Goal: Register for event/course

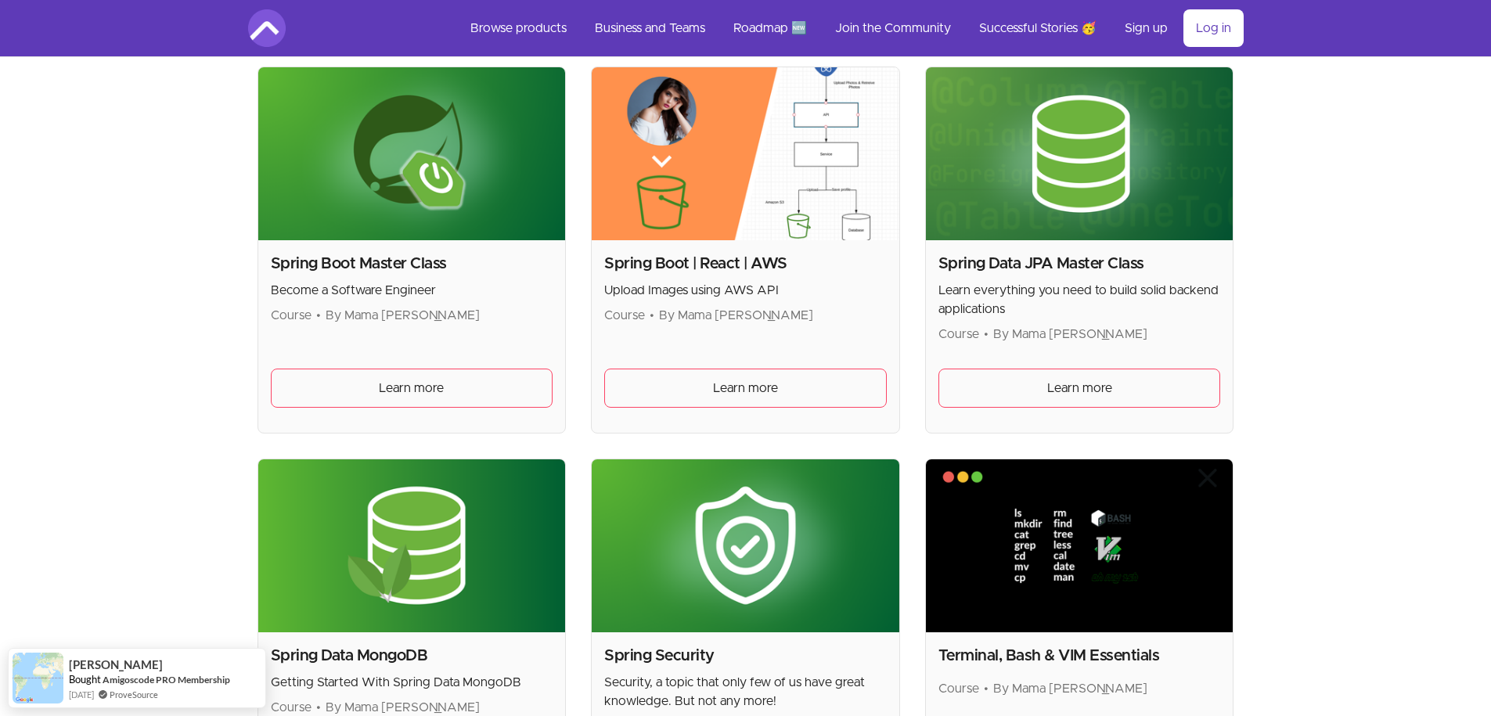
scroll to position [3850, 0]
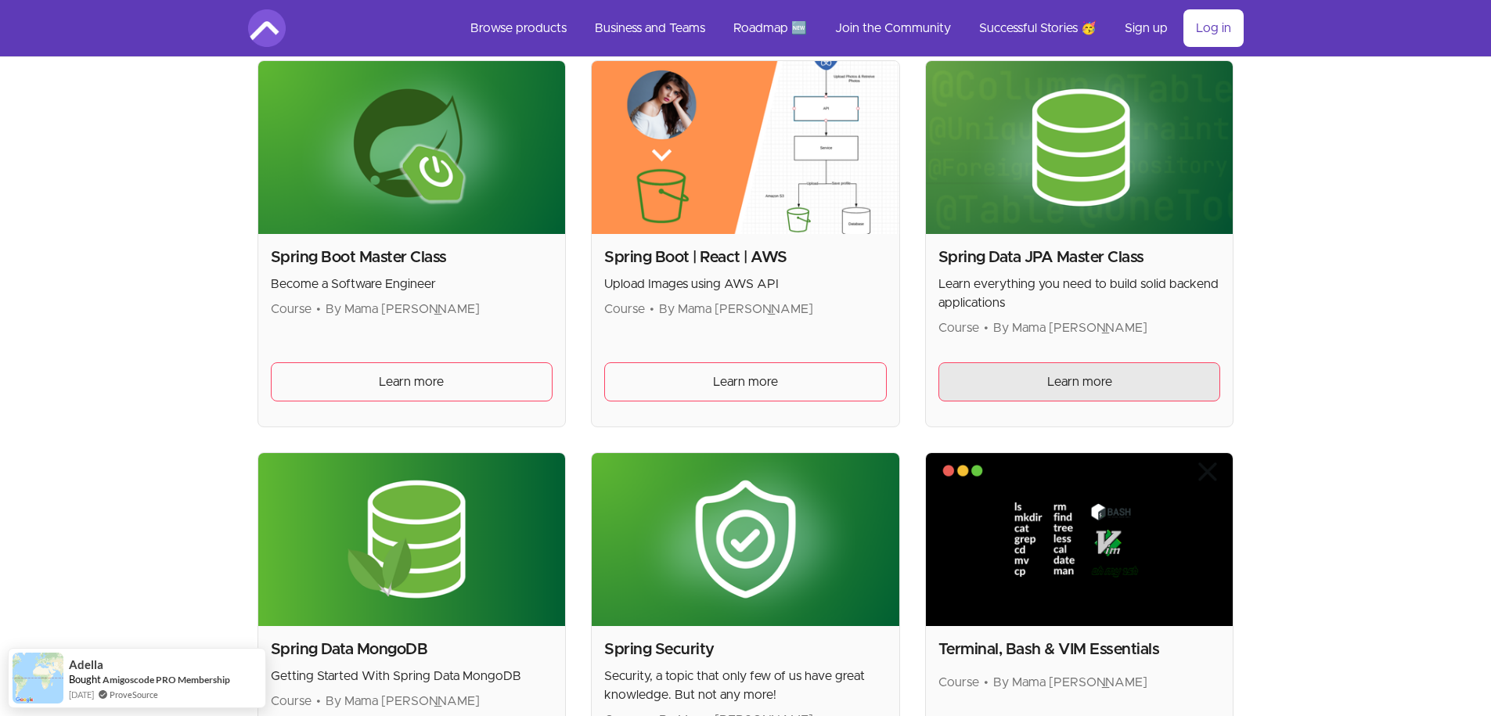
click at [1045, 378] on link "Learn more" at bounding box center [1079, 381] width 282 height 39
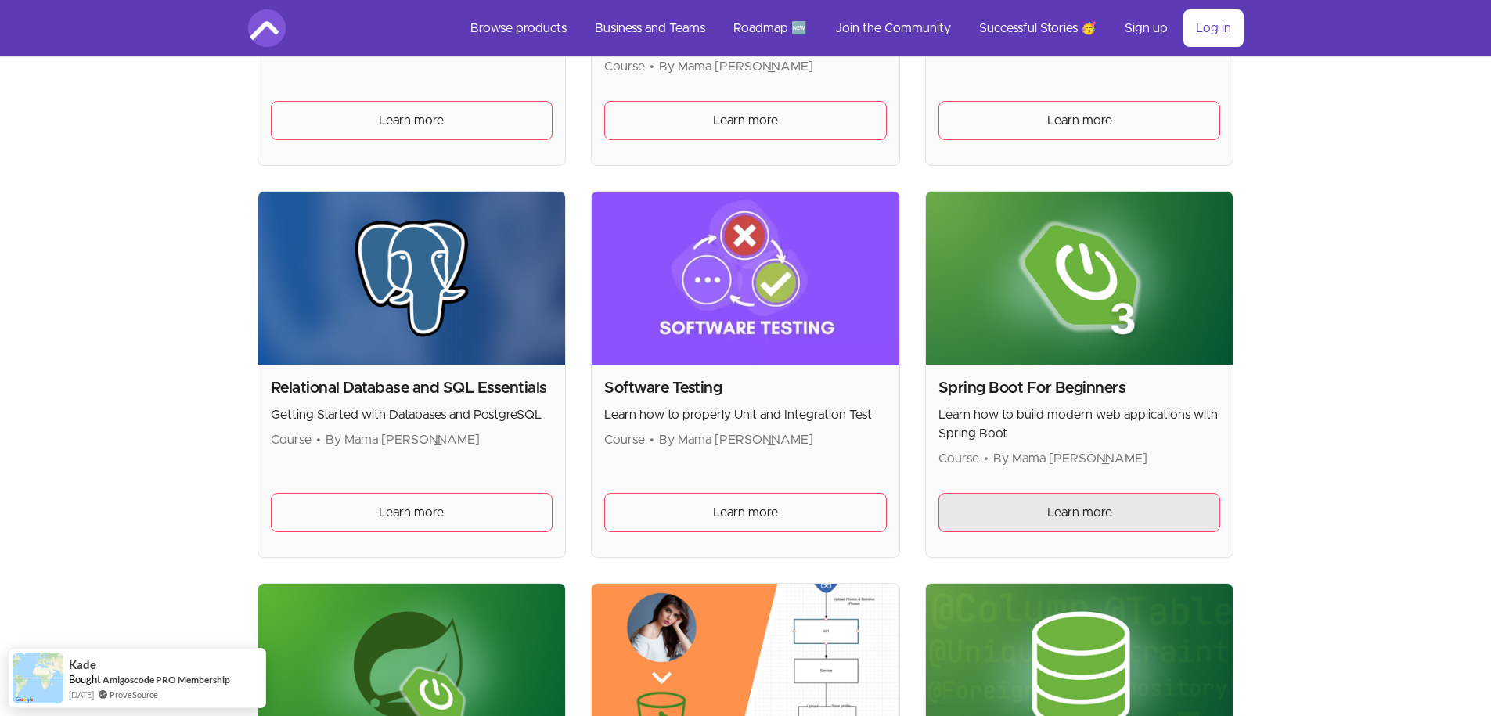
click at [1052, 511] on span "Learn more" at bounding box center [1079, 512] width 65 height 19
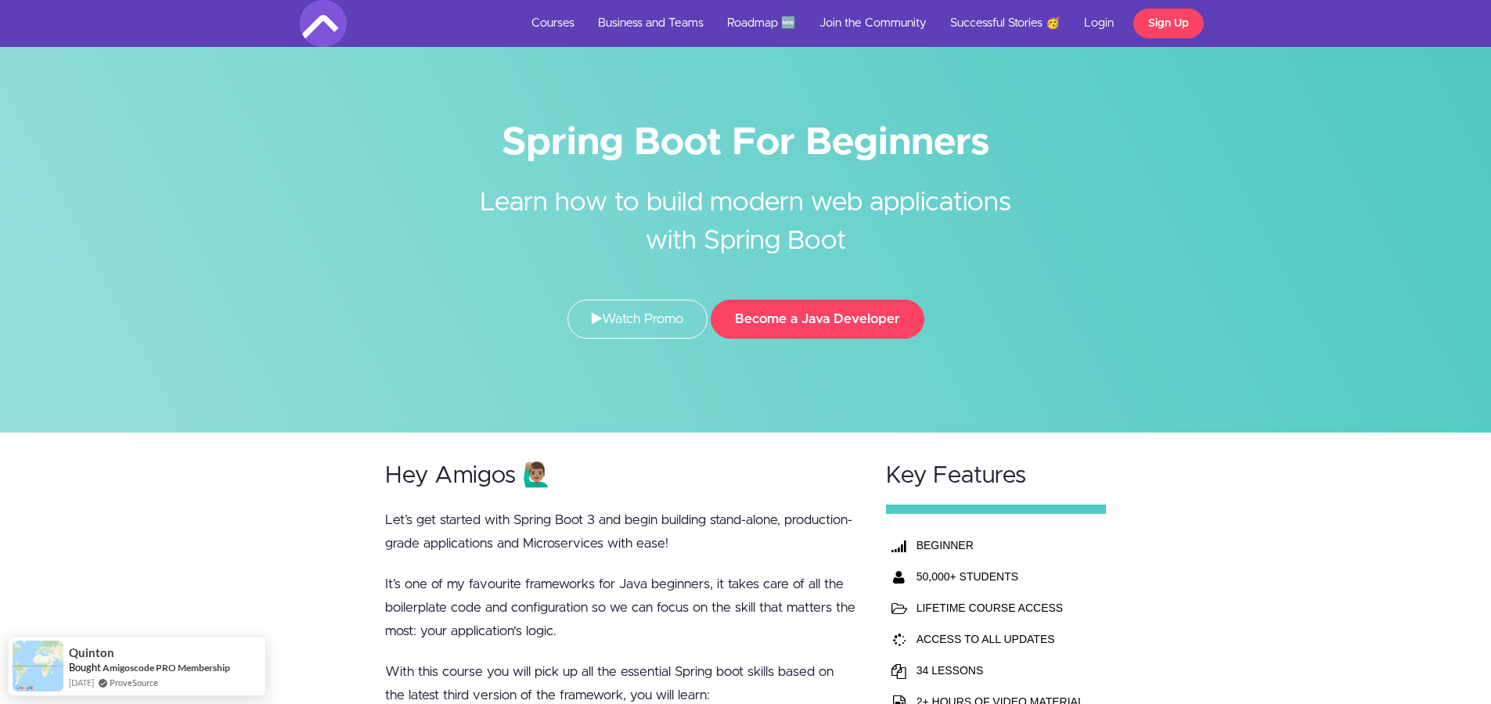
click at [238, 511] on div "Hey Amigos 🙋🏽‍♂️ Let’s get started with Spring Boot 3 and begin building stand-…" at bounding box center [745, 660] width 1491 height 455
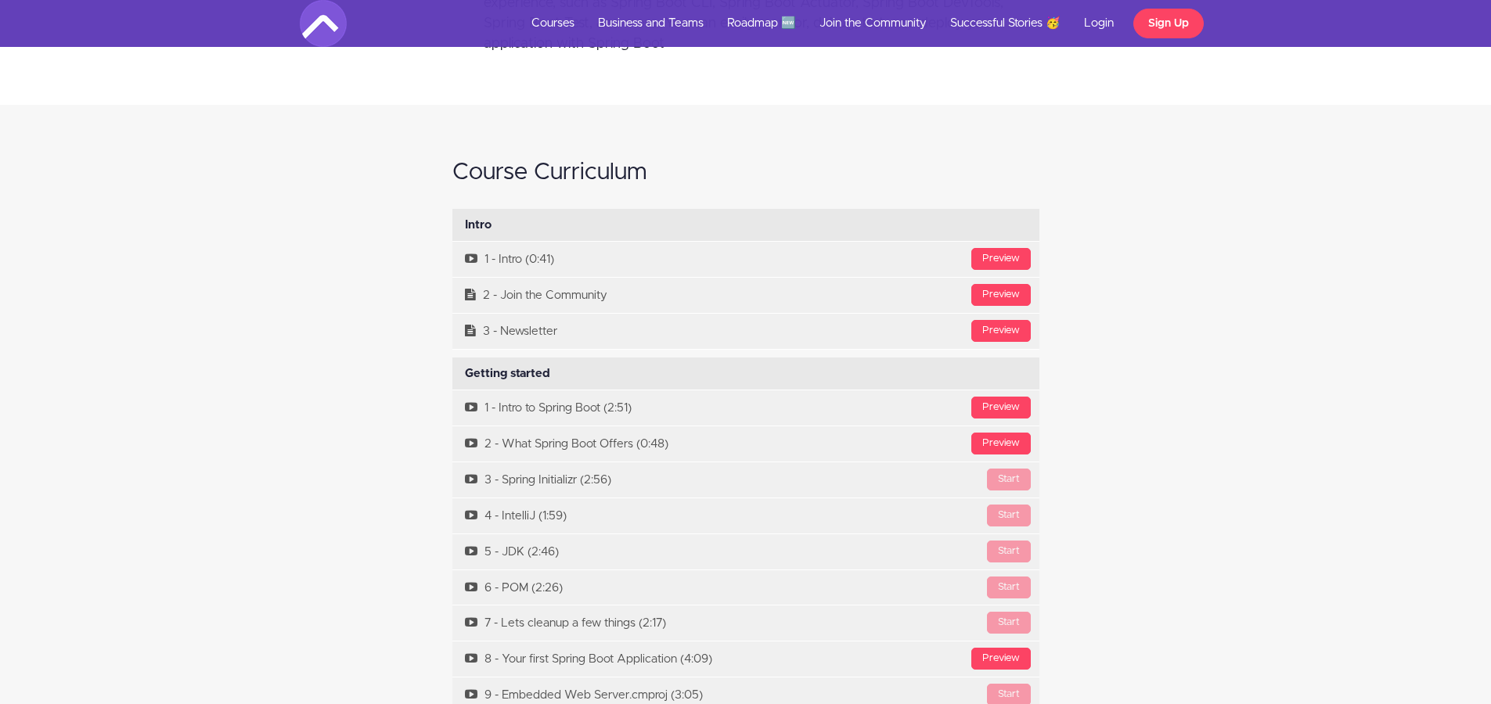
scroll to position [5165, 0]
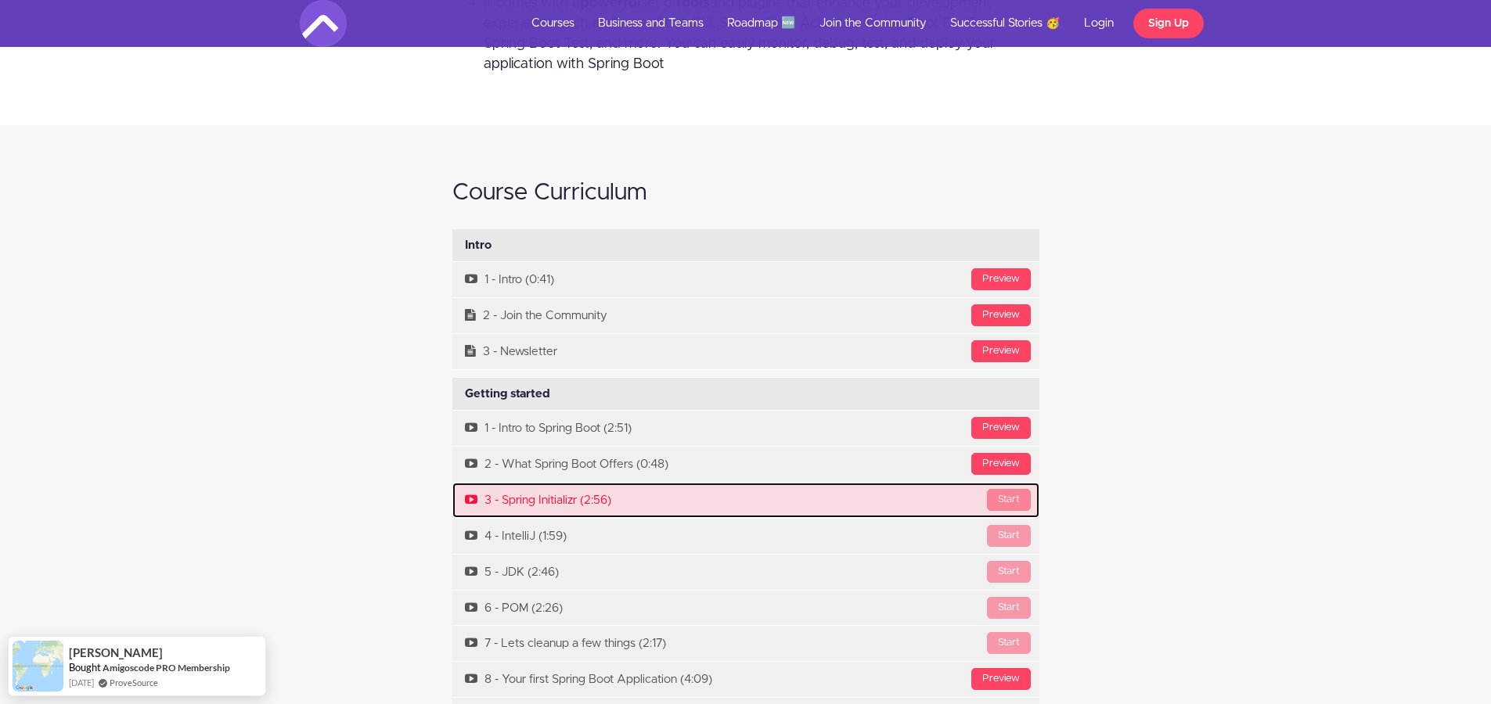
click at [1009, 495] on div "Start" at bounding box center [1009, 500] width 44 height 22
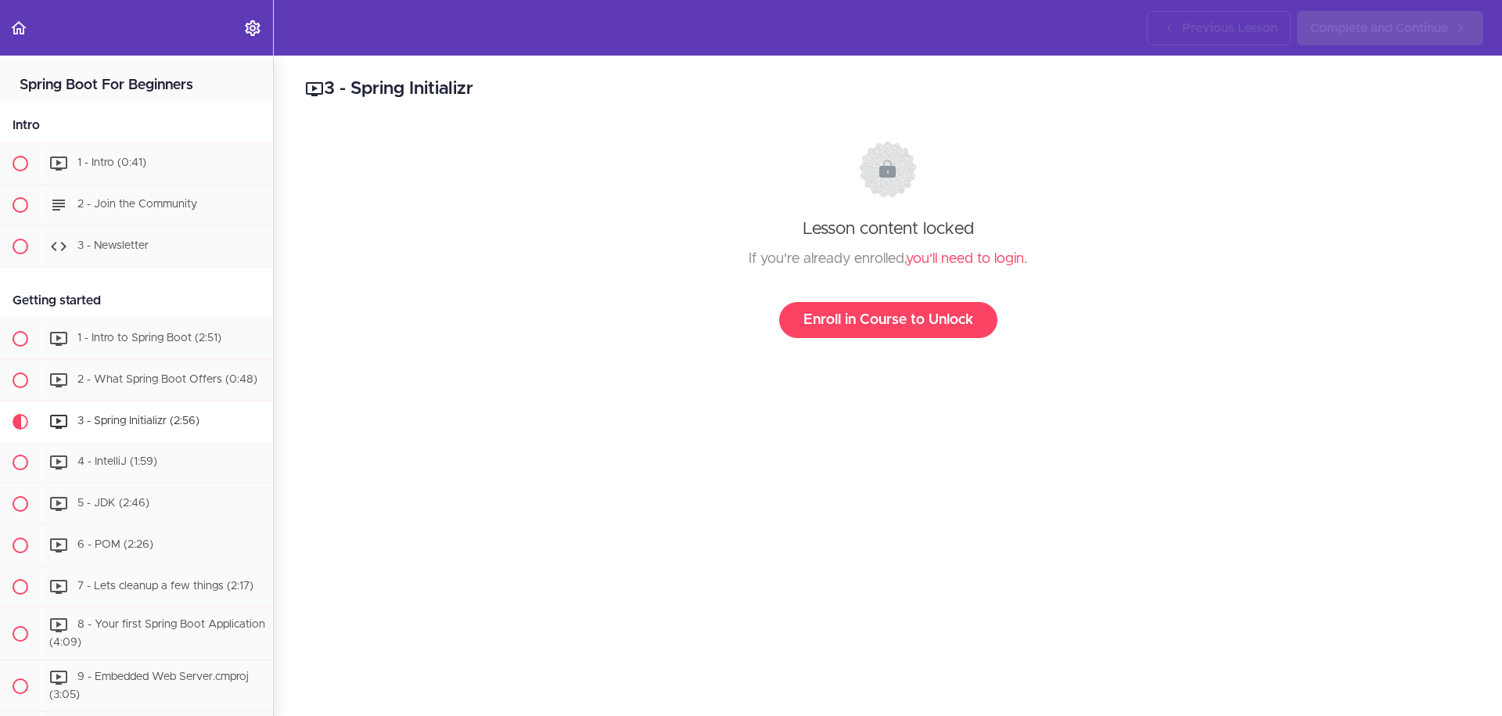
scroll to position [353, 0]
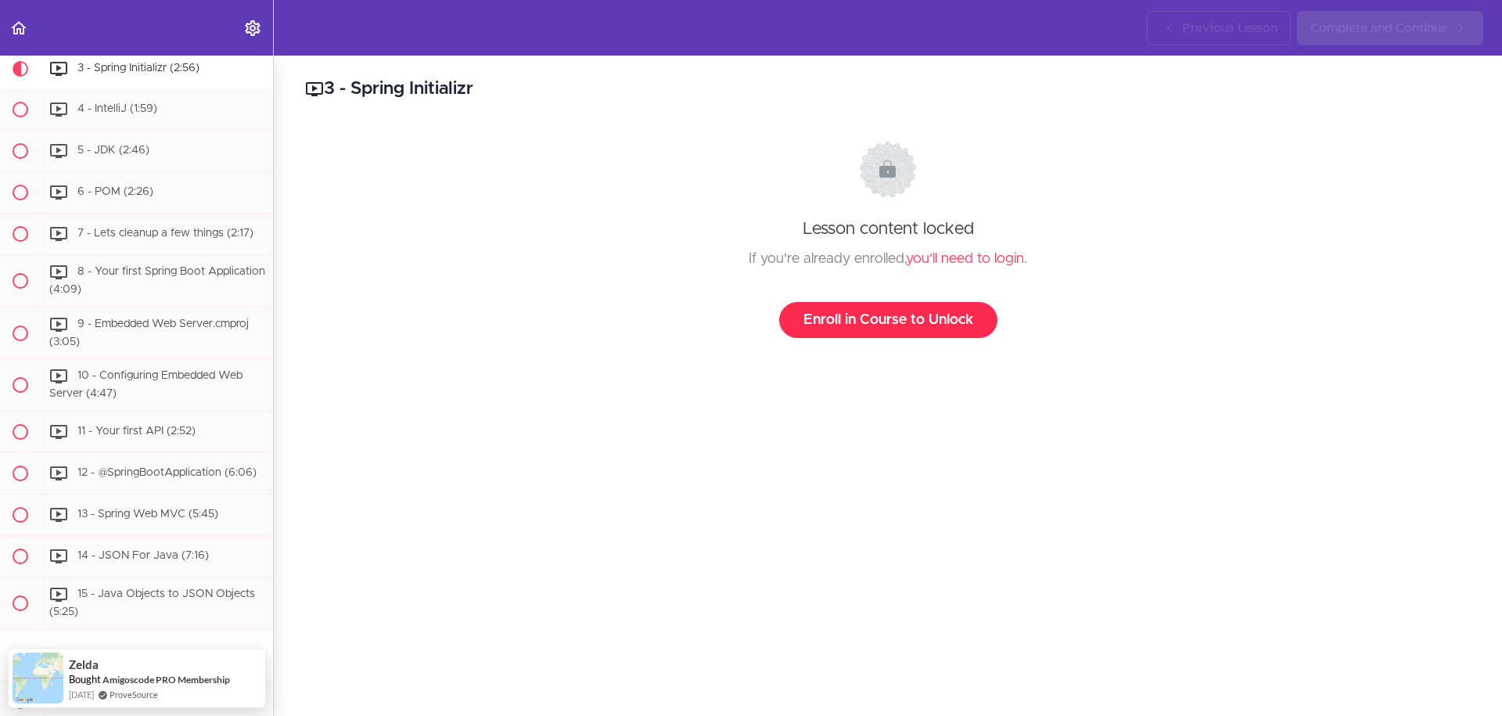
click at [883, 317] on link "Enroll in Course to Unlock" at bounding box center [888, 320] width 218 height 36
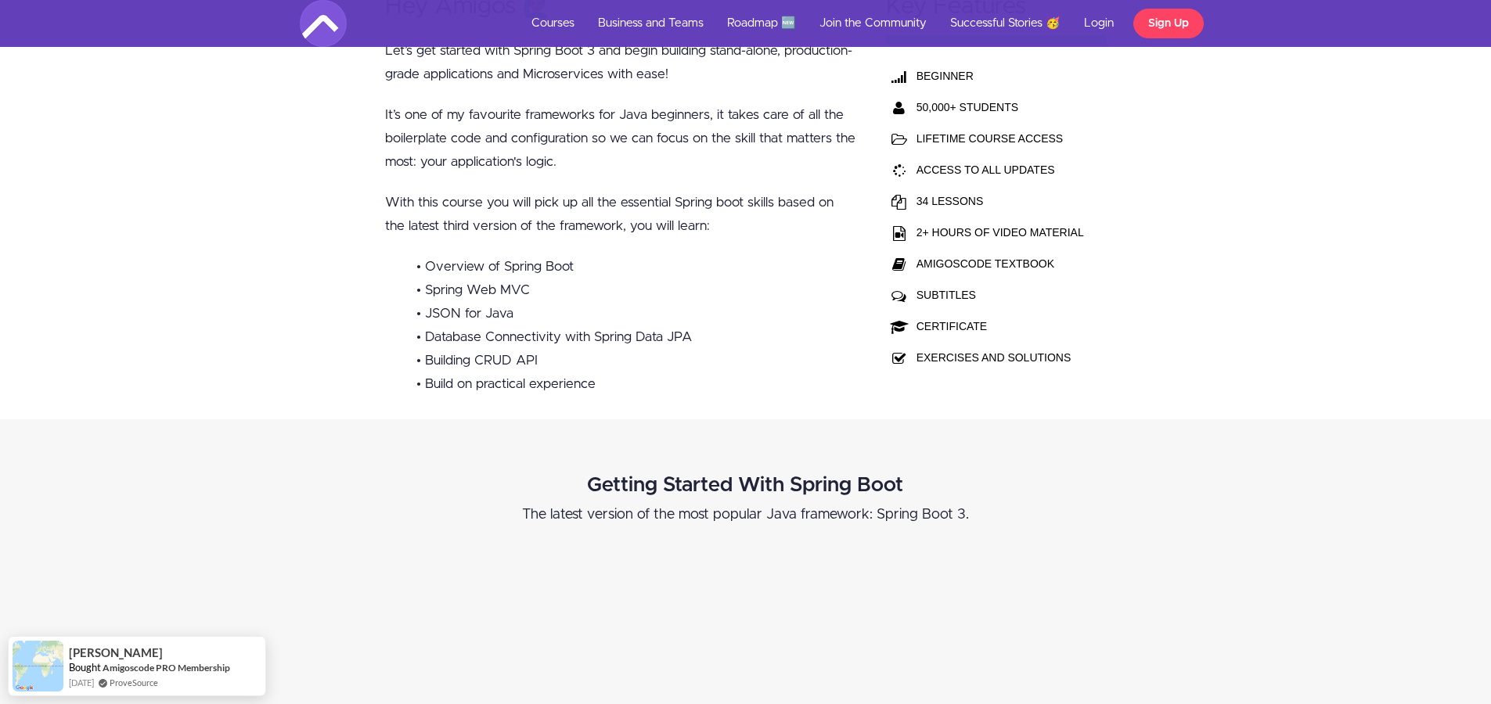
scroll to position [188, 0]
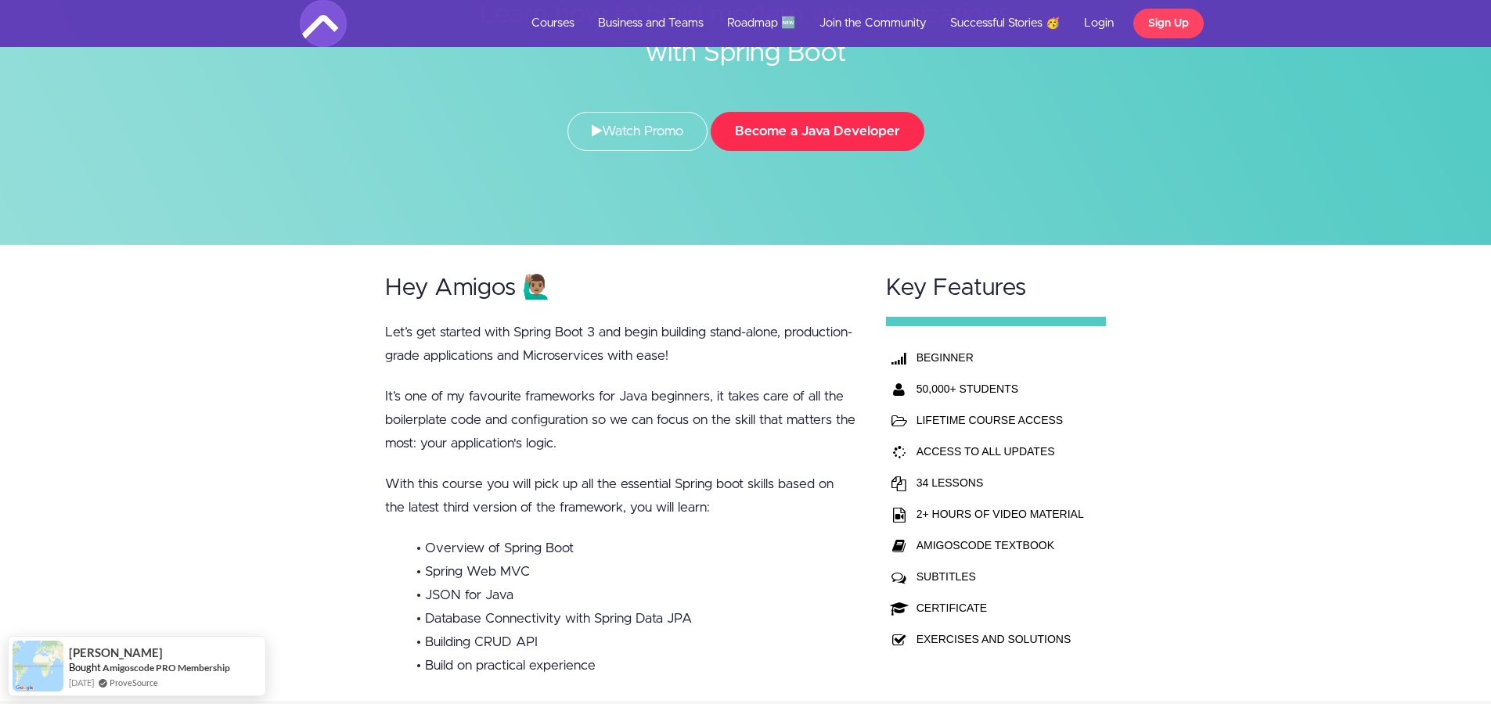
click at [804, 128] on button "Become a Java Developer" at bounding box center [818, 131] width 214 height 39
